Goal: Contribute content: Contribute content

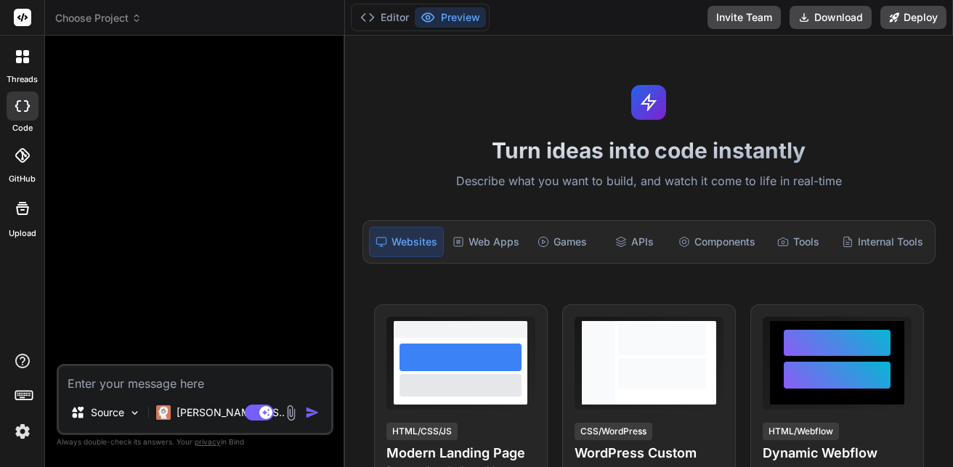
click at [197, 208] on div at bounding box center [197, 205] width 274 height 317
type textarea "x"
click at [183, 375] on textarea at bounding box center [195, 379] width 272 height 26
paste textarea "Lore! Ipsu’d s ametcons adipis elitsed doe t incidi, utlaboreetdo magnaal eni A…"
type textarea "Lore! Ipsu’d s ametcons adipis elitsed doe t incidi, utlaboreetdo magnaal eni A…"
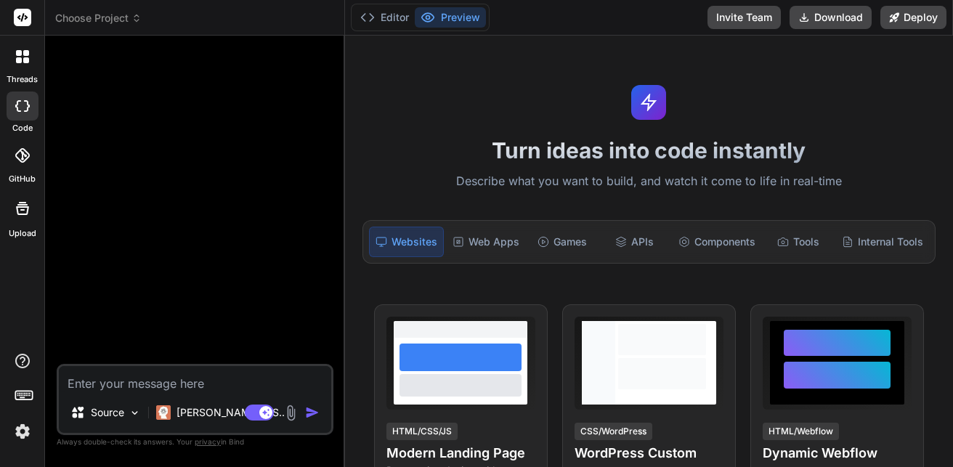
type textarea "x"
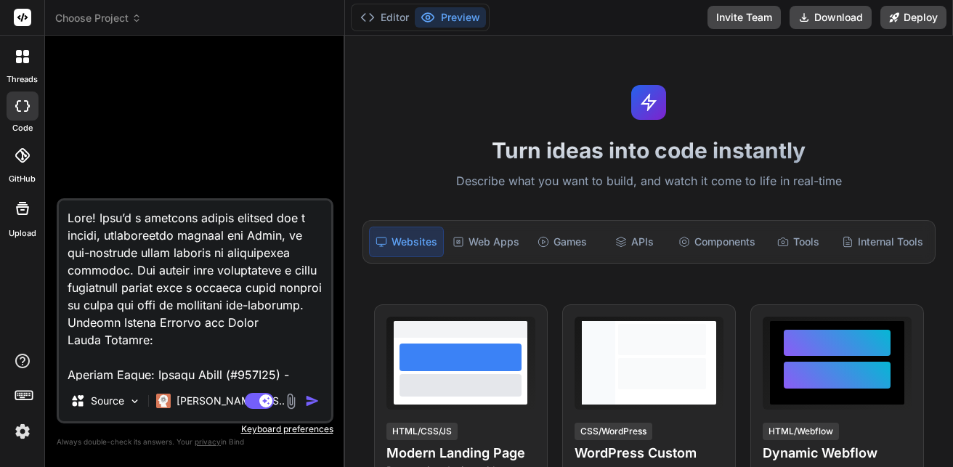
scroll to position [2320, 0]
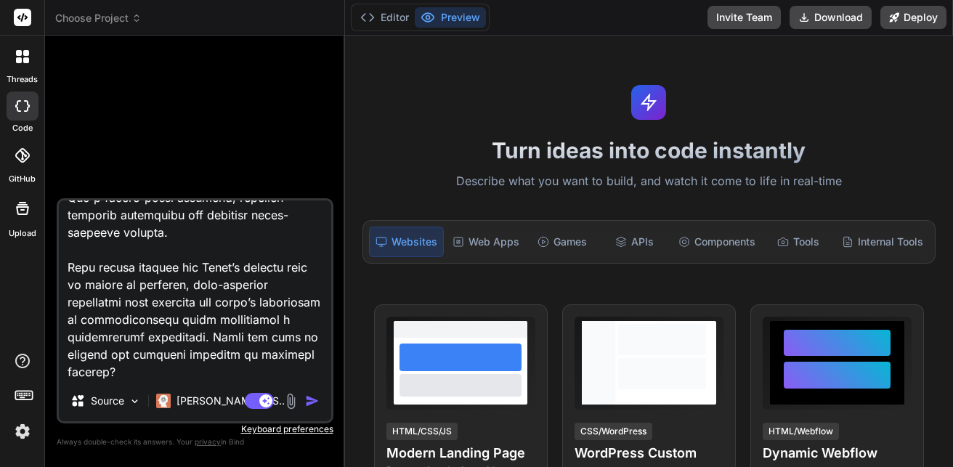
type textarea "Lore! Ipsu’d s ametcons adipis elitsed doe t incidi, utlaboreetdo magnaal eni A…"
click at [309, 399] on img "button" at bounding box center [312, 401] width 15 height 15
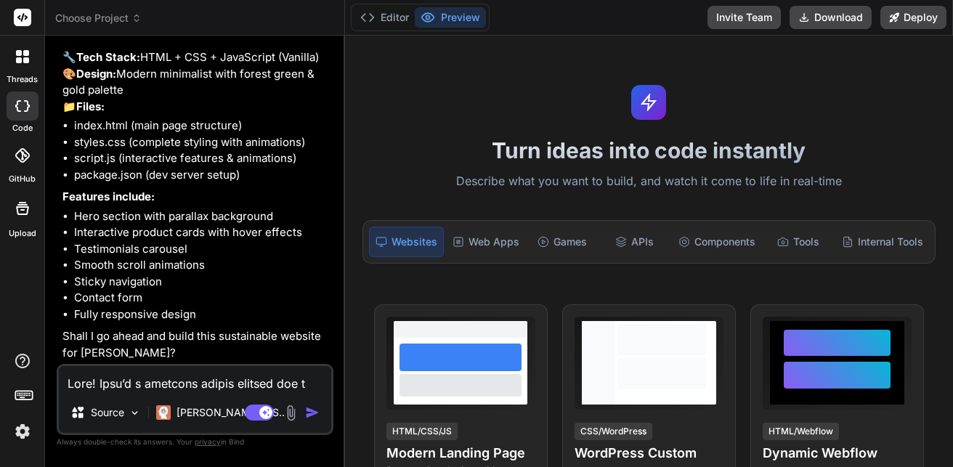
scroll to position [1440, 0]
type textarea "x"
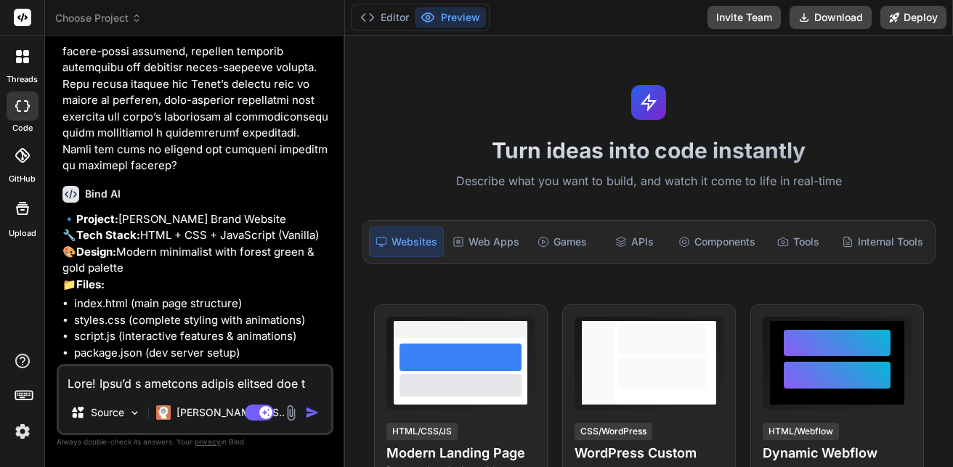
scroll to position [1222, 0]
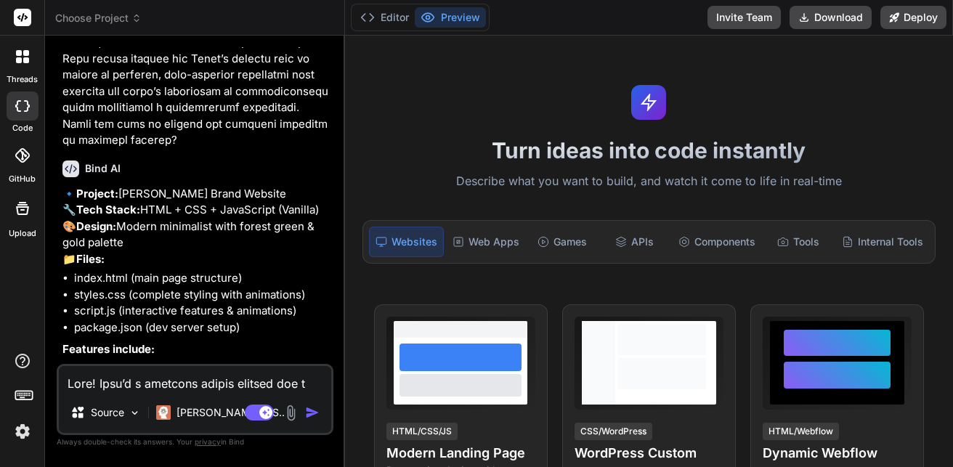
click at [439, 16] on button "Preview" at bounding box center [450, 17] width 71 height 20
click at [436, 16] on button "Preview" at bounding box center [450, 17] width 71 height 20
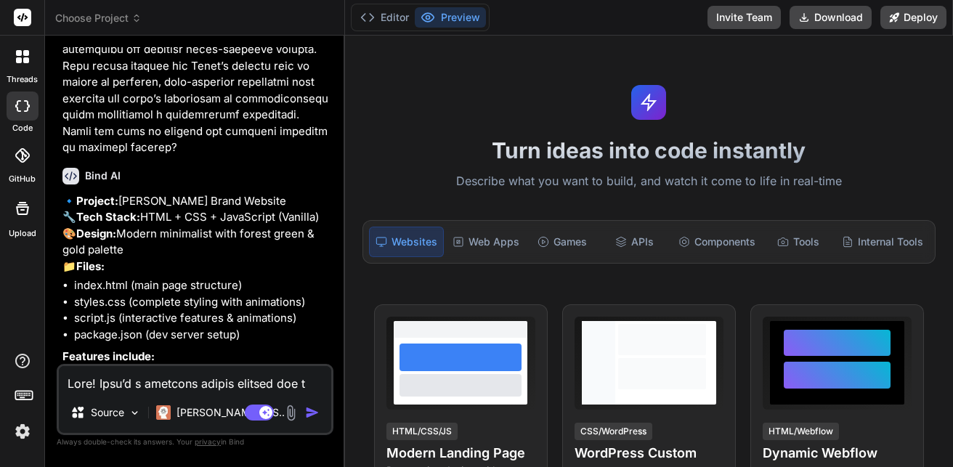
scroll to position [1440, 0]
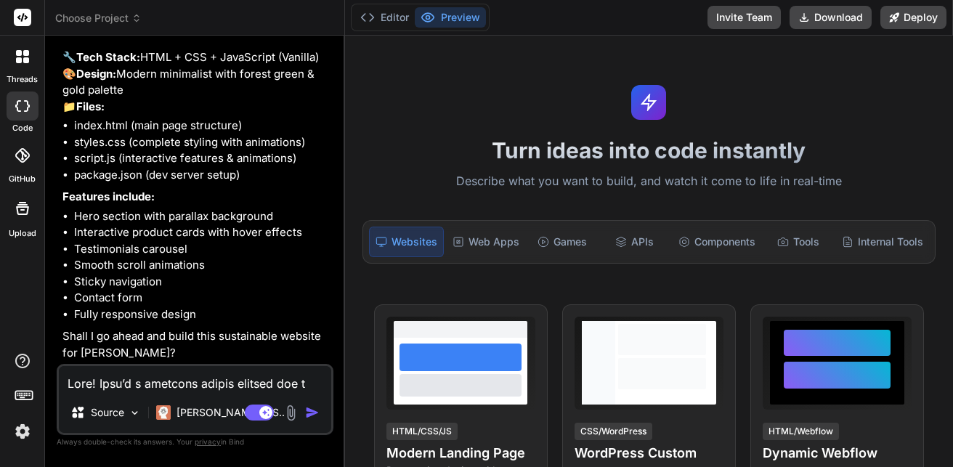
click at [173, 391] on textarea at bounding box center [195, 379] width 272 height 26
type textarea "y"
type textarea "x"
type textarea "ye"
type textarea "x"
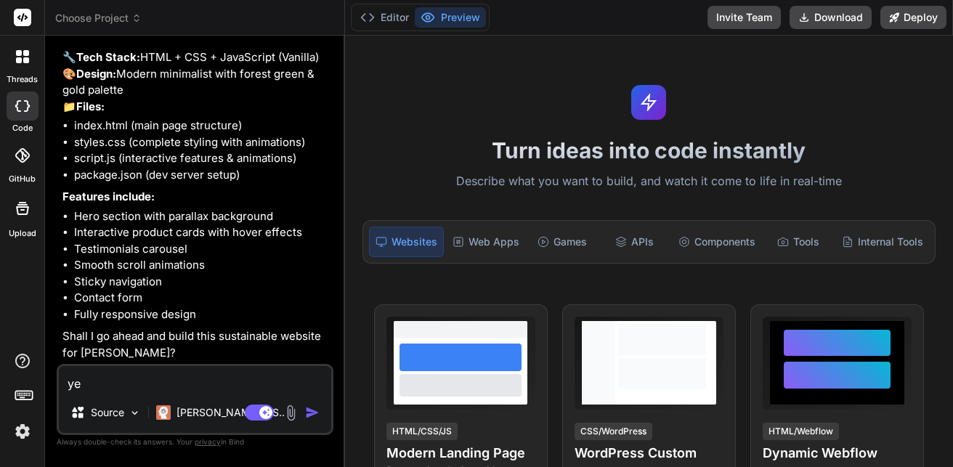
type textarea "yes"
type textarea "x"
type textarea "yes"
click at [310, 407] on img "button" at bounding box center [312, 412] width 15 height 15
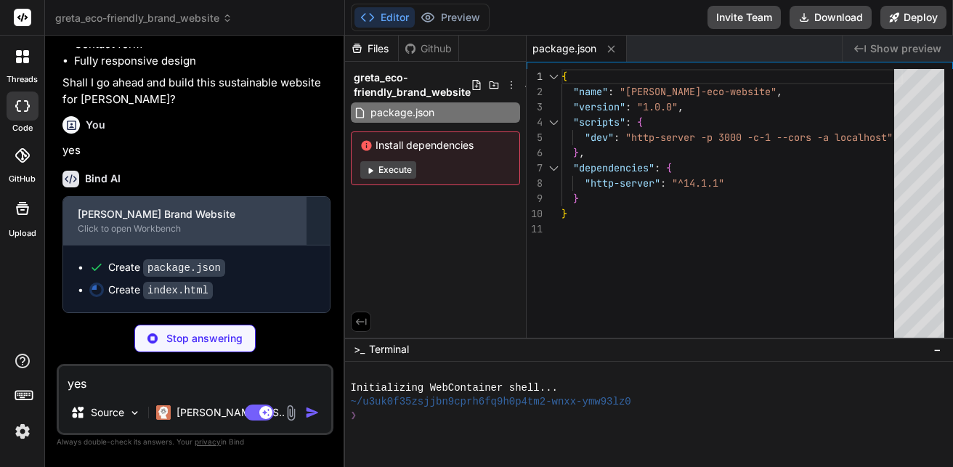
scroll to position [1693, 0]
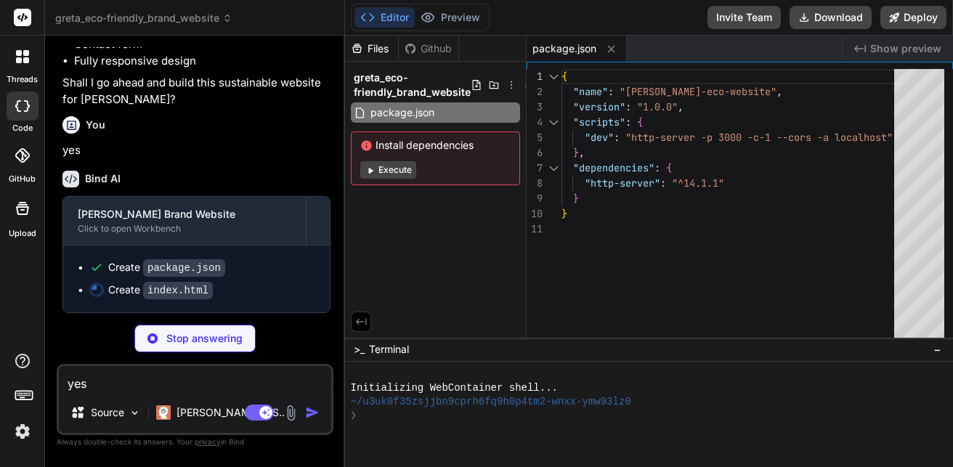
type textarea "x"
type textarea "<p>&copy; 2024 [PERSON_NAME]. All rights reserved.</p> </div> </div> </footer> …"
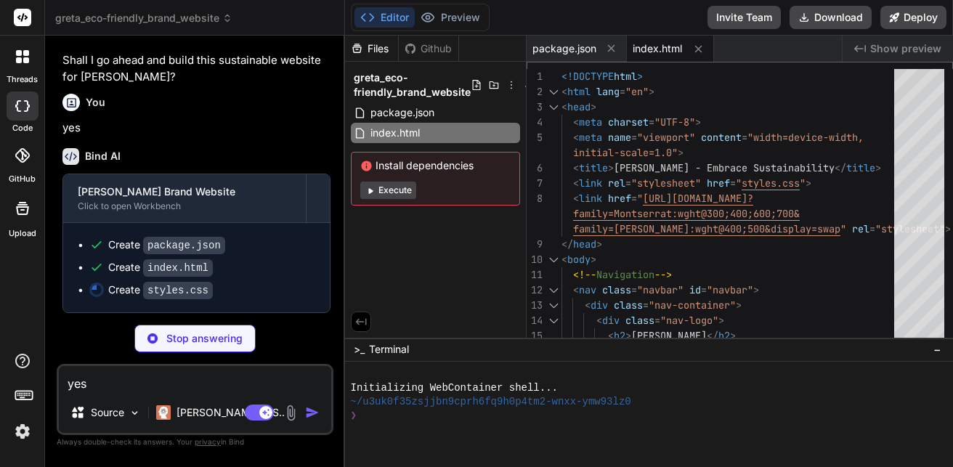
type textarea "x"
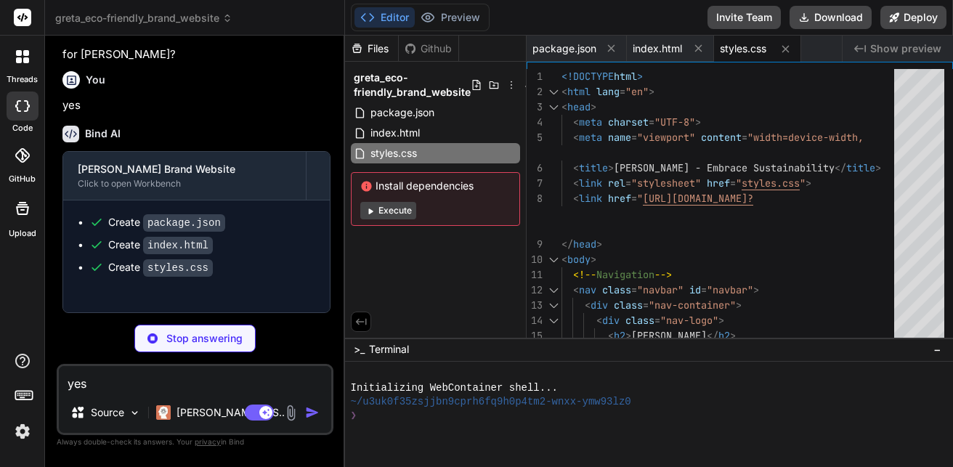
type textarea "x"
type textarea "statsObserver.observe(statsSection); }"
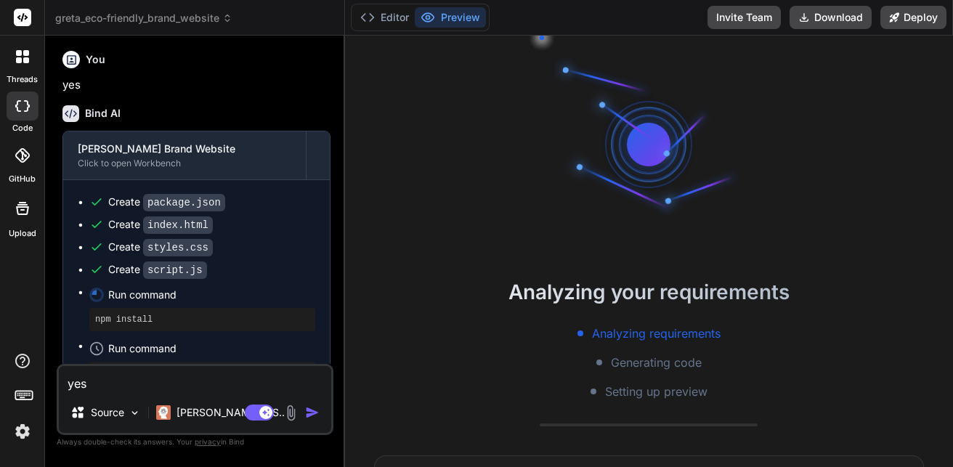
scroll to position [138, 0]
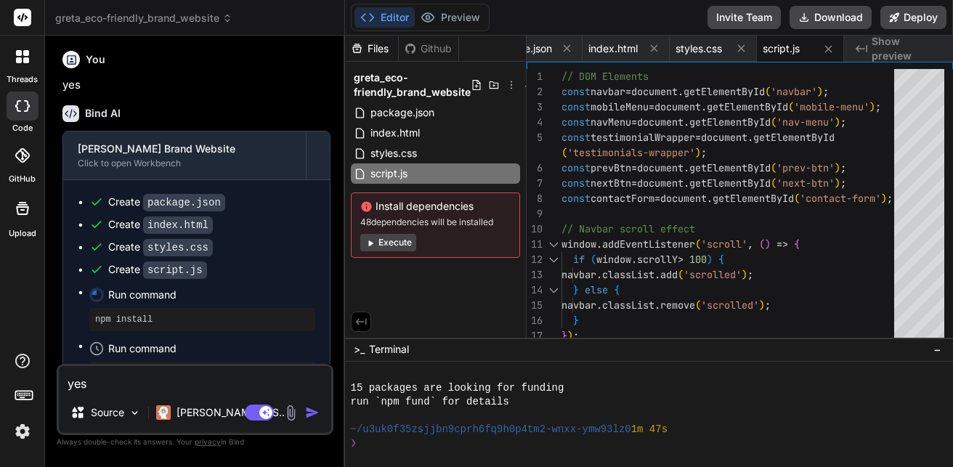
type textarea "x"
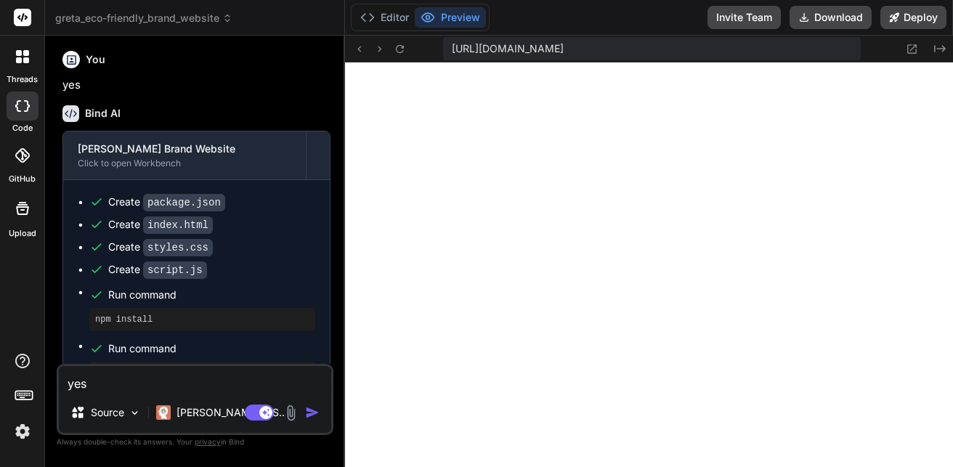
scroll to position [745, 0]
click at [113, 277] on div "Create script.js" at bounding box center [157, 269] width 99 height 15
click at [84, 336] on ul "Create package.json Create index.html Create styles.css Create script.js Run co…" at bounding box center [196, 290] width 237 height 190
drag, startPoint x: 952, startPoint y: 168, endPoint x: 949, endPoint y: 211, distance: 43.7
